Goal: Use online tool/utility: Use online tool/utility

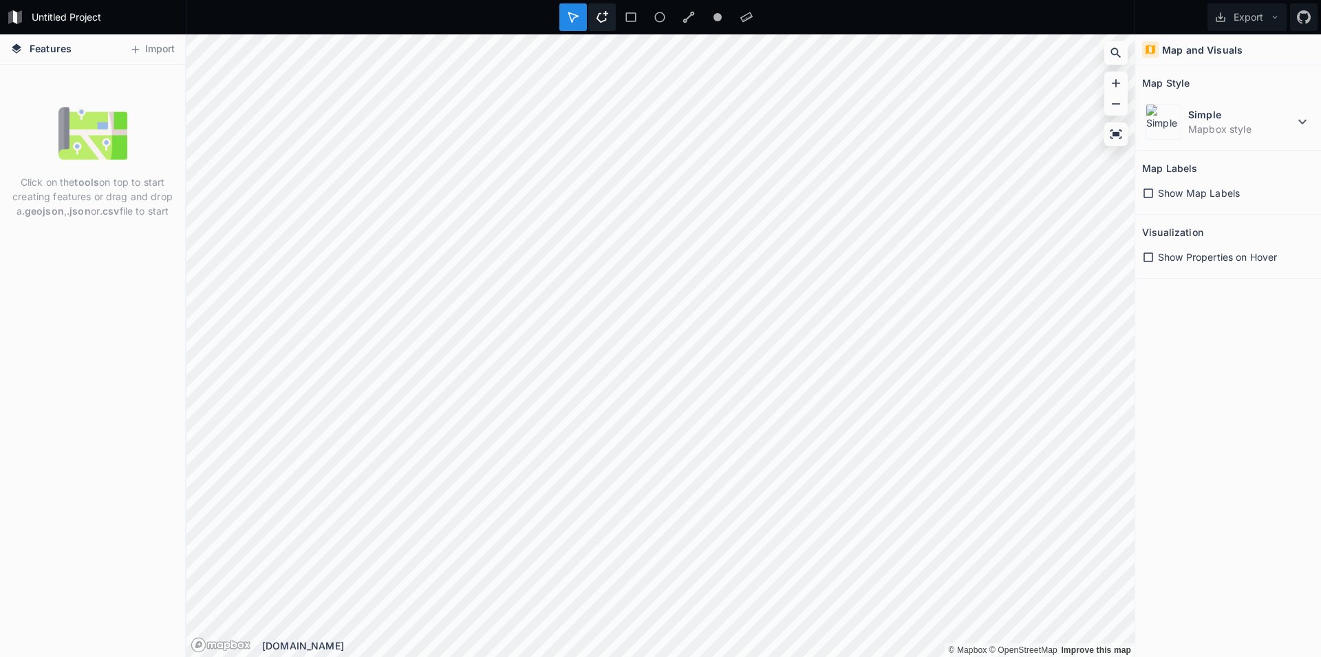
click at [599, 8] on div at bounding box center [602, 17] width 28 height 28
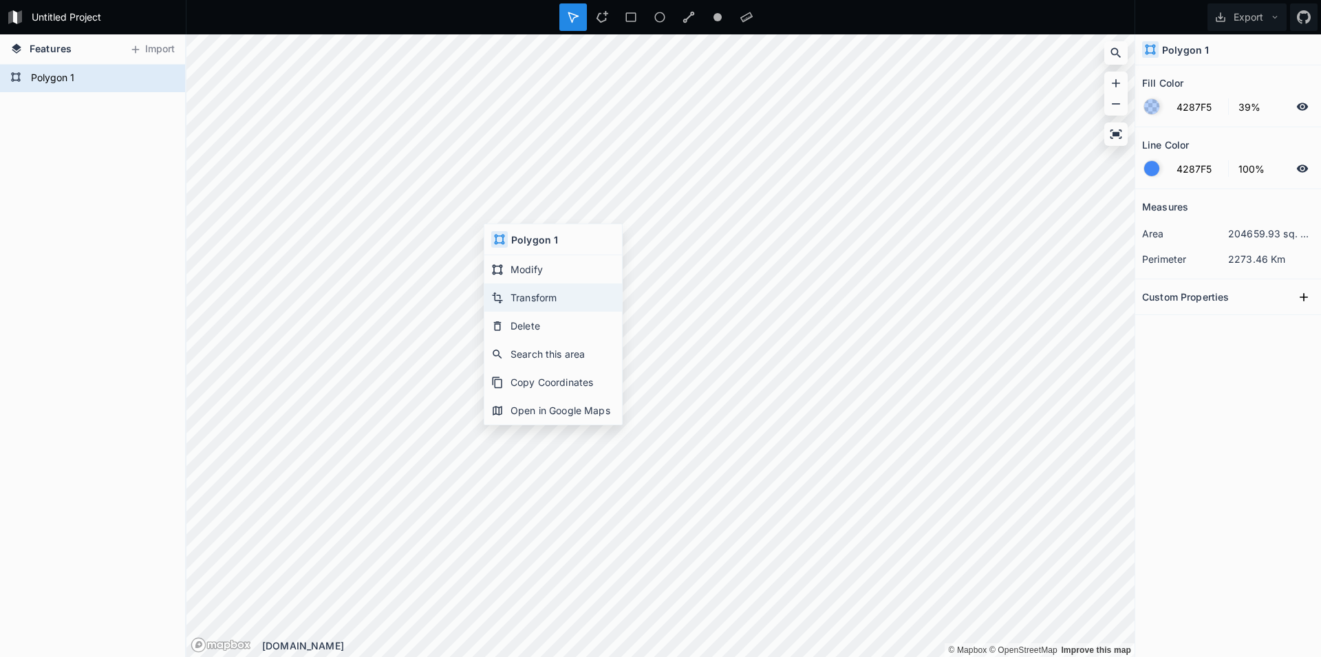
click at [532, 300] on div "Transform" at bounding box center [553, 297] width 138 height 28
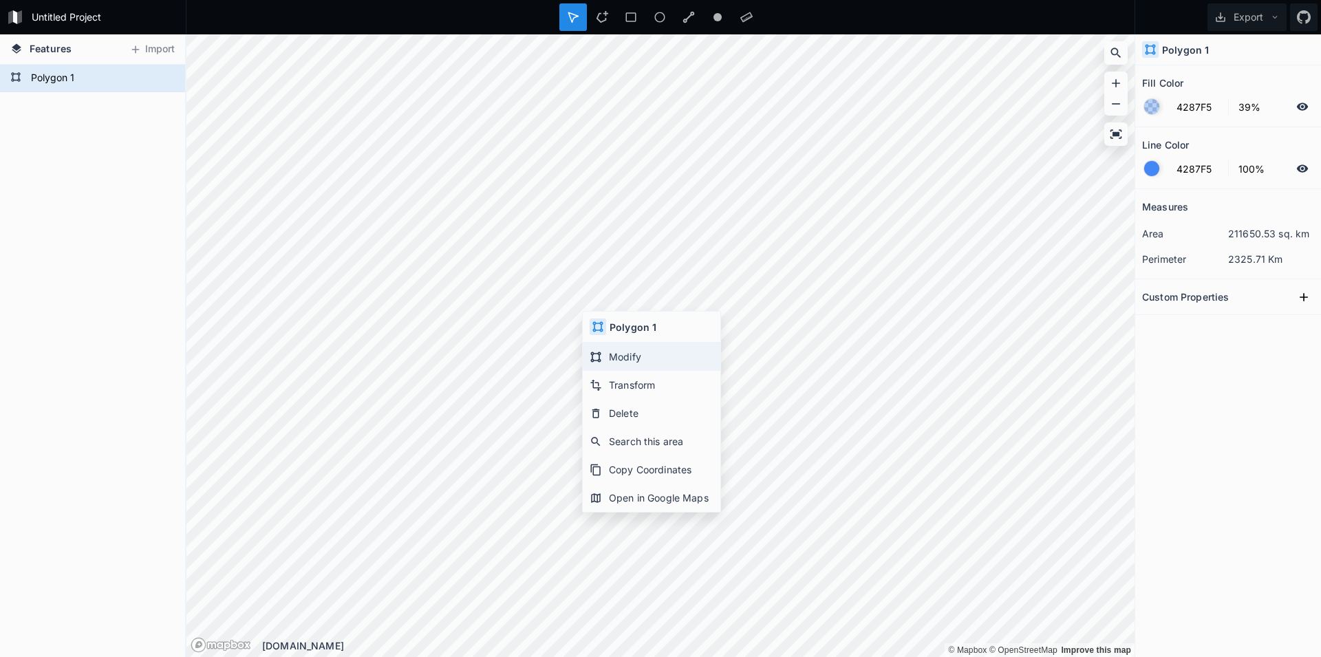
click at [627, 358] on div "Modify" at bounding box center [652, 357] width 138 height 28
click at [636, 335] on div "Modify" at bounding box center [656, 336] width 138 height 28
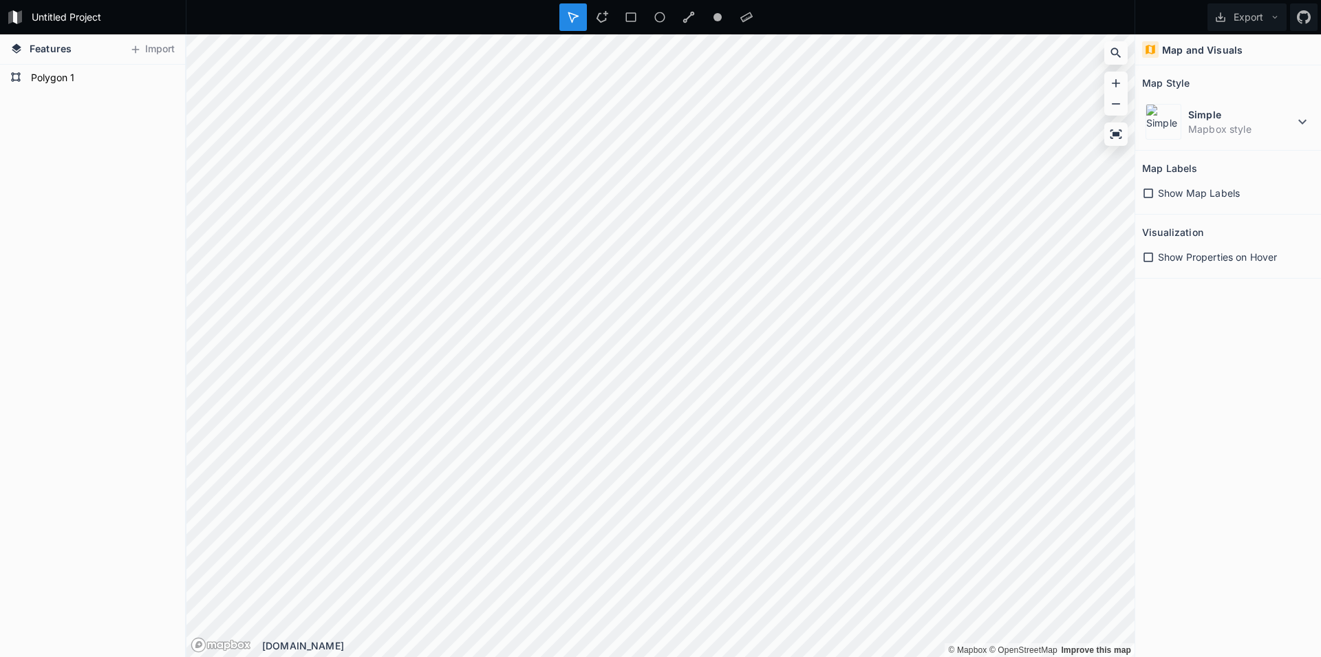
click at [1139, 257] on section "Visualization Show Properties on Hover" at bounding box center [1228, 247] width 186 height 64
click at [1147, 257] on icon at bounding box center [1148, 257] width 12 height 12
click at [1149, 255] on icon at bounding box center [1148, 257] width 10 height 10
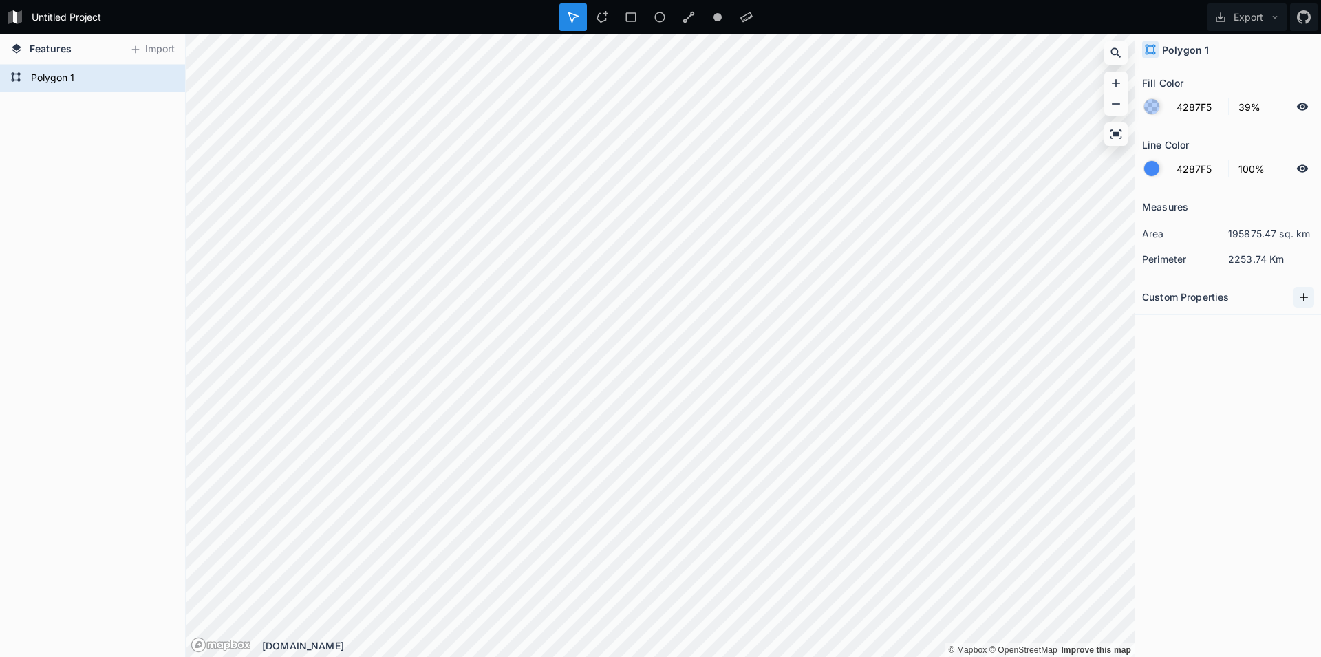
click at [1305, 301] on icon at bounding box center [1304, 297] width 14 height 14
click at [1301, 296] on icon at bounding box center [1304, 297] width 14 height 14
click at [1193, 328] on input "property 2" at bounding box center [1176, 321] width 69 height 21
type input "property 2dsada"
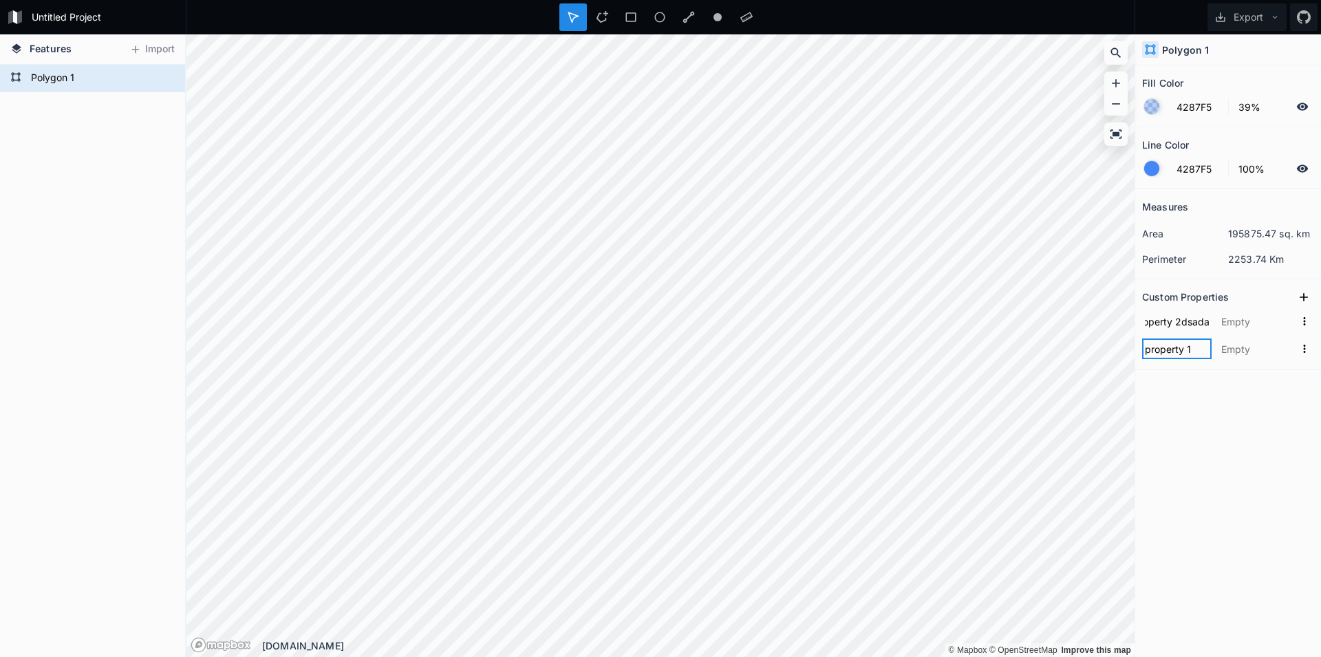
click at [1195, 351] on input "property 1" at bounding box center [1176, 348] width 69 height 21
type input "property 1dsa"
click at [1308, 297] on icon at bounding box center [1304, 297] width 14 height 14
